Goal: Use online tool/utility: Use online tool/utility

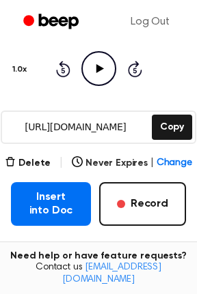
scroll to position [147, 0]
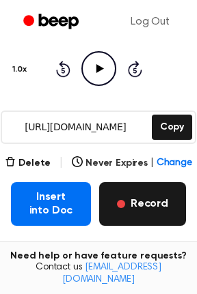
click at [139, 209] on button "Record" at bounding box center [142, 204] width 87 height 44
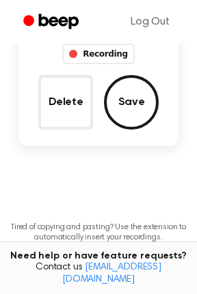
scroll to position [68, 0]
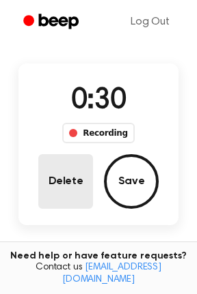
click at [41, 175] on button "Delete" at bounding box center [65, 181] width 55 height 55
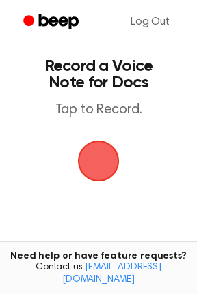
click at [84, 166] on span "button" at bounding box center [98, 161] width 38 height 38
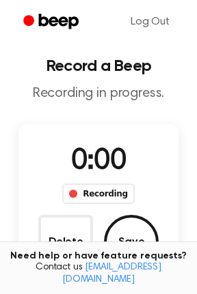
scroll to position [68, 0]
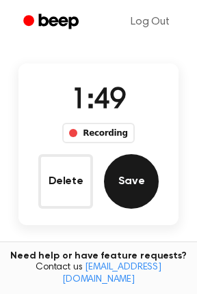
click at [135, 188] on button "Save" at bounding box center [131, 181] width 55 height 55
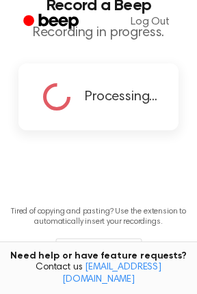
scroll to position [0, 0]
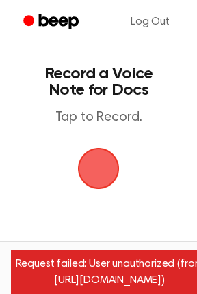
click at [84, 160] on span "button" at bounding box center [98, 168] width 38 height 38
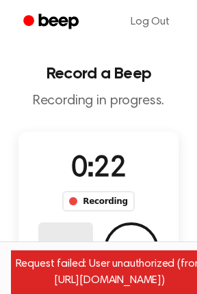
click at [60, 240] on button "Delete" at bounding box center [65, 249] width 55 height 55
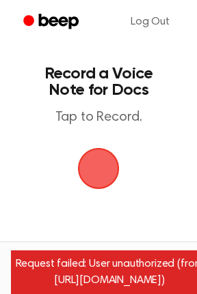
click at [100, 175] on span "button" at bounding box center [98, 168] width 38 height 38
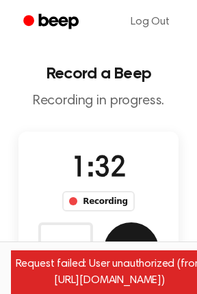
click at [136, 239] on button "Save" at bounding box center [131, 249] width 55 height 55
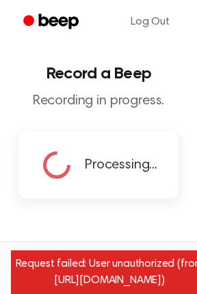
click at [147, 265] on div "Request failed: User unauthorized (from https://www.beepaudio.com/record/docs/)" at bounding box center [109, 272] width 197 height 44
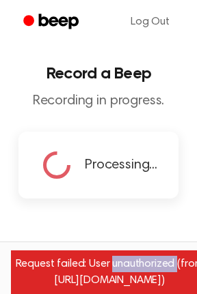
click at [147, 265] on div "Request failed: User unauthorized (from https://www.beepaudio.com/record/docs/)" at bounding box center [109, 272] width 197 height 44
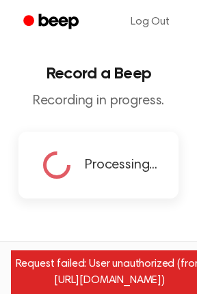
click at [131, 230] on main "Record a Beep Recording in progress. Processing... Tired of copying and pasting…" at bounding box center [98, 191] width 197 height 382
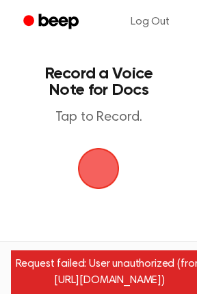
click at [105, 155] on span "button" at bounding box center [98, 168] width 38 height 38
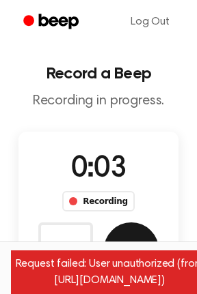
click at [132, 237] on button "Save" at bounding box center [131, 249] width 55 height 55
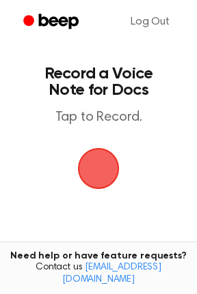
click at [115, 173] on span "button" at bounding box center [98, 168] width 49 height 49
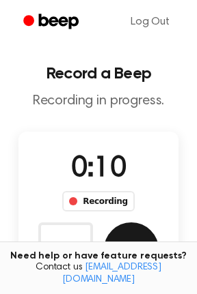
click at [130, 236] on button "Save" at bounding box center [131, 249] width 55 height 55
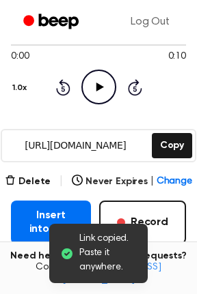
scroll to position [184, 0]
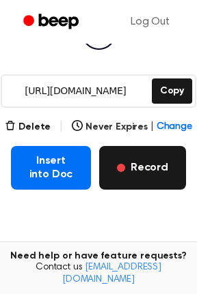
click at [145, 166] on button "Record" at bounding box center [142, 168] width 87 height 44
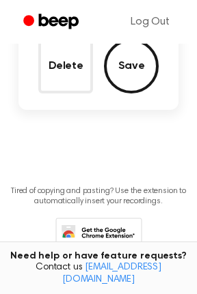
scroll to position [104, 0]
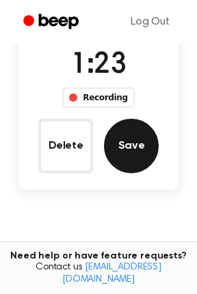
click at [139, 156] on button "Save" at bounding box center [131, 146] width 55 height 55
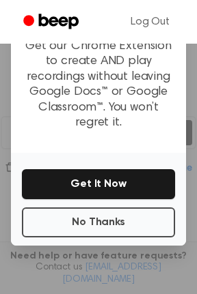
scroll to position [142, 0]
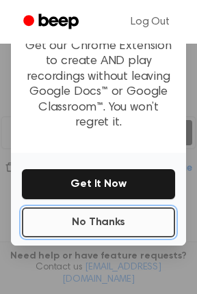
click at [106, 212] on button "No Thanks" at bounding box center [98, 222] width 153 height 30
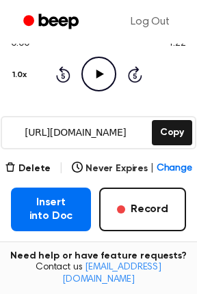
click at [96, 77] on icon at bounding box center [100, 74] width 8 height 9
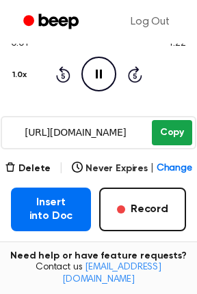
click at [169, 132] on button "Copy" at bounding box center [171, 132] width 40 height 25
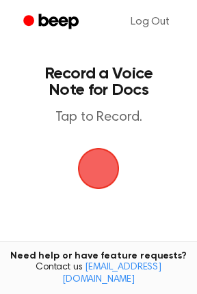
click at [96, 171] on span "button" at bounding box center [98, 168] width 38 height 38
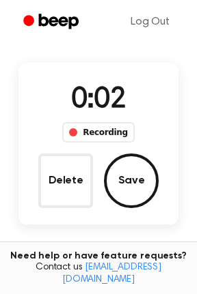
scroll to position [69, 0]
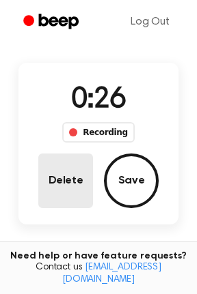
click at [47, 191] on button "Delete" at bounding box center [65, 181] width 55 height 55
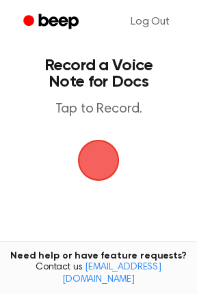
click at [96, 168] on span "button" at bounding box center [99, 161] width 42 height 42
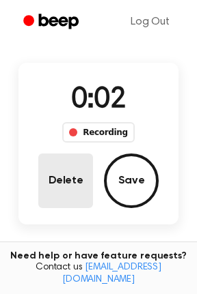
click at [63, 171] on button "Delete" at bounding box center [65, 181] width 55 height 55
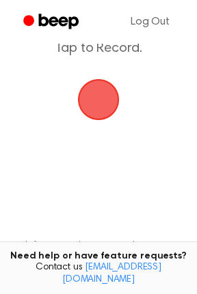
scroll to position [8, 0]
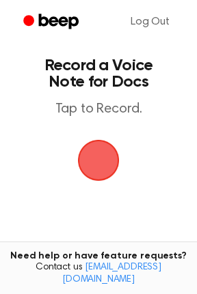
click at [108, 161] on span "button" at bounding box center [98, 160] width 49 height 49
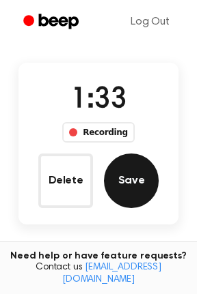
click at [126, 174] on button "Save" at bounding box center [131, 181] width 55 height 55
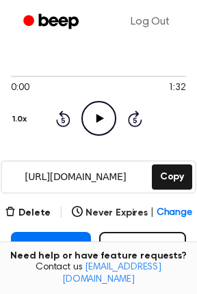
scroll to position [98, 0]
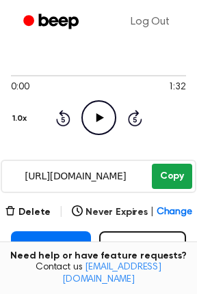
click at [169, 180] on button "Copy" at bounding box center [171, 176] width 40 height 25
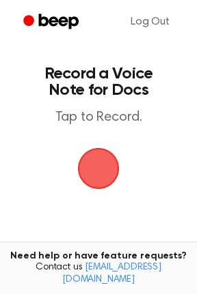
click at [98, 164] on span "button" at bounding box center [98, 168] width 38 height 38
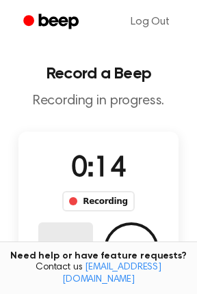
click at [61, 238] on button "Delete" at bounding box center [65, 249] width 55 height 55
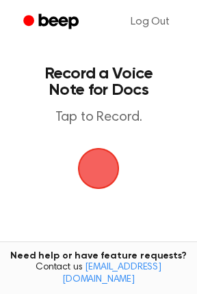
click at [91, 171] on span "button" at bounding box center [98, 168] width 38 height 38
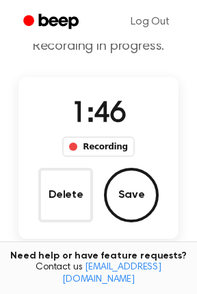
scroll to position [62, 0]
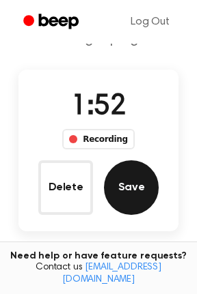
click at [123, 175] on button "Save" at bounding box center [131, 187] width 55 height 55
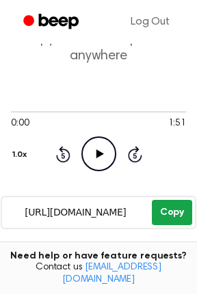
click at [166, 209] on button "Copy" at bounding box center [171, 212] width 40 height 25
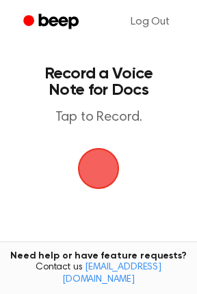
click at [96, 180] on span "button" at bounding box center [98, 169] width 44 height 44
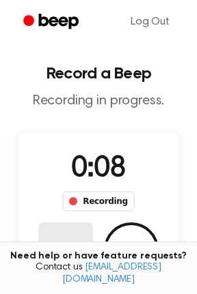
click at [70, 244] on button "Delete" at bounding box center [65, 249] width 55 height 55
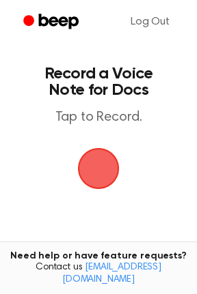
click at [98, 175] on span "button" at bounding box center [98, 169] width 44 height 44
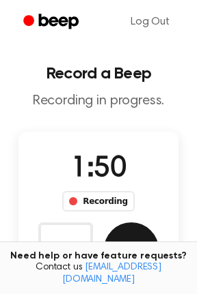
click at [141, 229] on button "Save" at bounding box center [131, 249] width 55 height 55
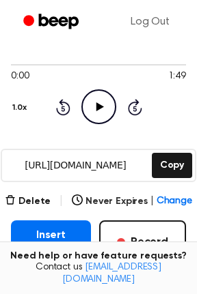
scroll to position [113, 0]
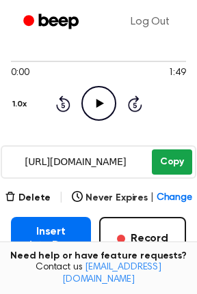
click at [166, 159] on button "Copy" at bounding box center [171, 161] width 40 height 25
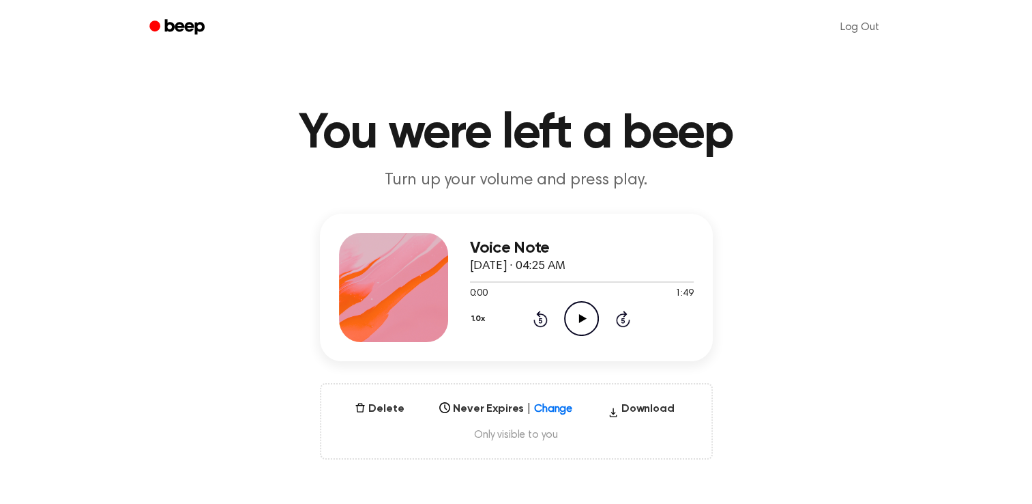
click at [586, 324] on icon "Play Audio" at bounding box center [581, 318] width 35 height 35
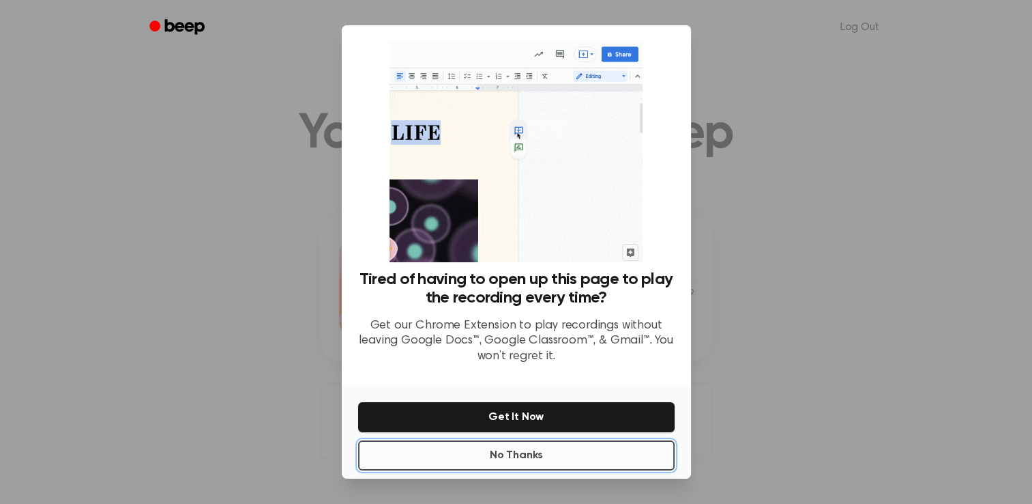
click at [551, 463] on button "No Thanks" at bounding box center [516, 455] width 317 height 30
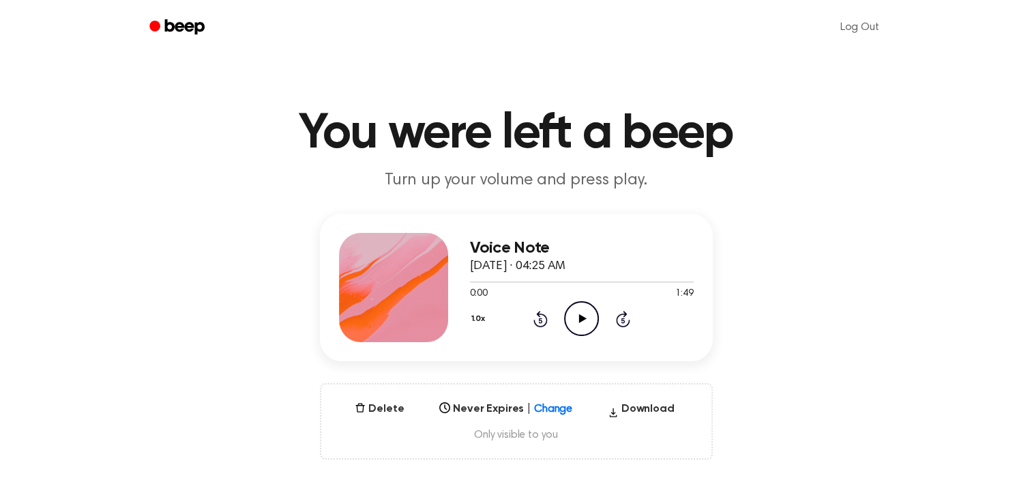
click at [587, 309] on icon "Play Audio" at bounding box center [581, 318] width 35 height 35
click at [502, 283] on div at bounding box center [582, 281] width 224 height 11
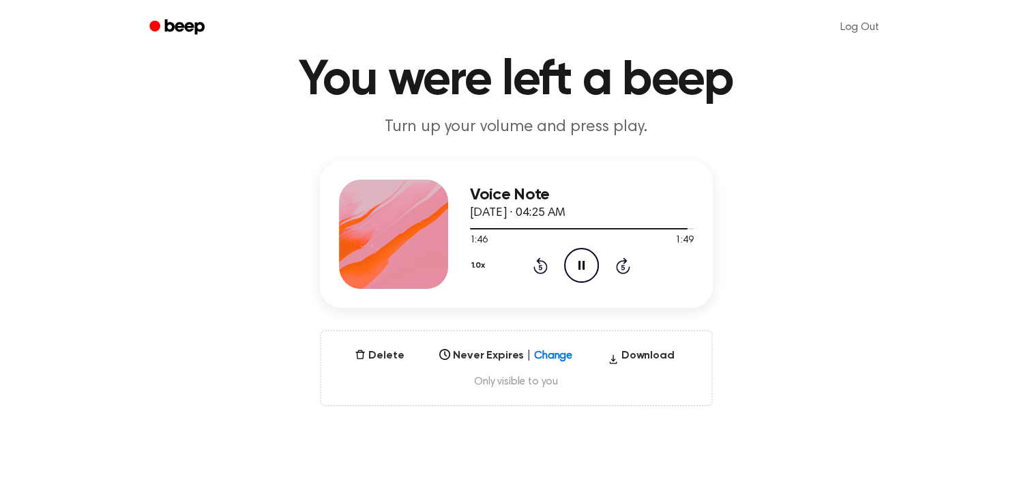
scroll to position [55, 0]
